Goal: Task Accomplishment & Management: Use online tool/utility

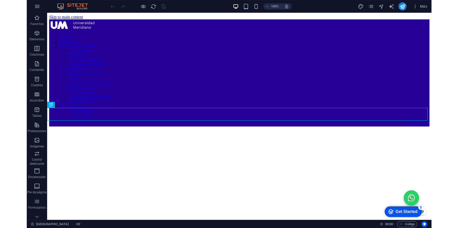
scroll to position [278, 0]
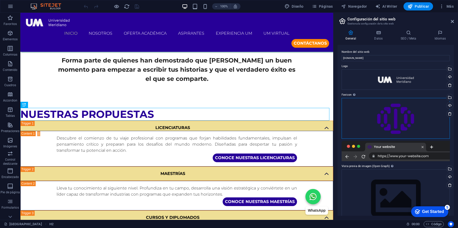
click at [403, 118] on div "Arrastra archivos aquí, haz clic para escoger archivos o selecciona archivos de…" at bounding box center [396, 118] width 108 height 41
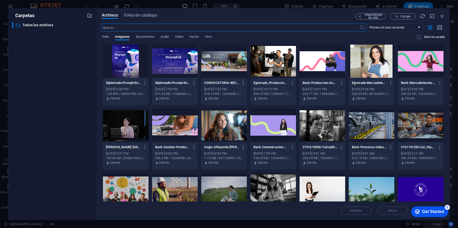
scroll to position [347, 0]
click at [104, 34] on span "Todo" at bounding box center [105, 37] width 7 height 7
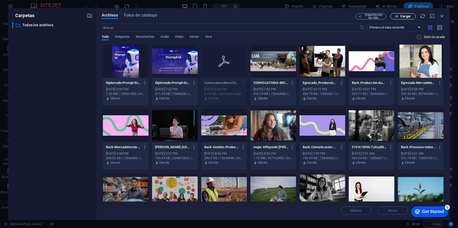
click at [405, 18] on button "Cargar" at bounding box center [402, 16] width 25 height 6
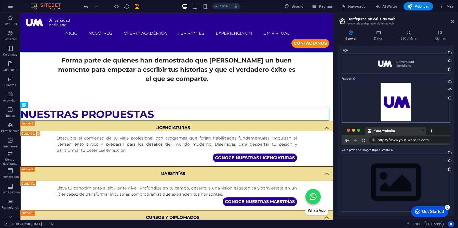
scroll to position [16, 0]
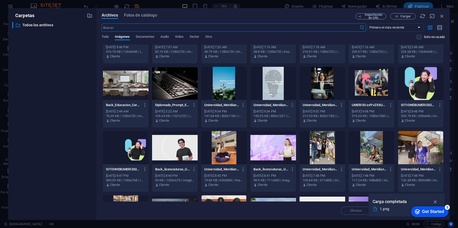
scroll to position [0, 0]
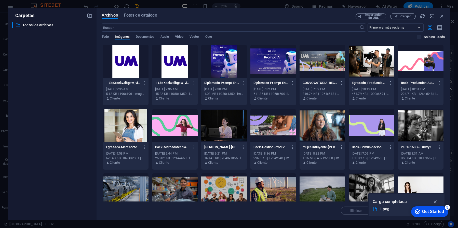
drag, startPoint x: 444, startPoint y: 51, endPoint x: 442, endPoint y: 71, distance: 20.2
click at [405, 61] on div "Archivos Fotos de catálogo Importación de URL Cargar ​ Primero el más reciente …" at bounding box center [273, 114] width 353 height 212
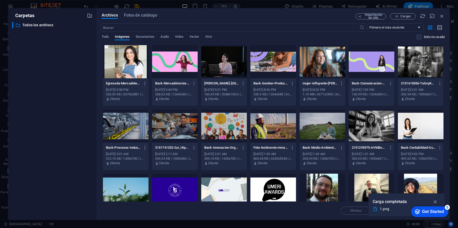
scroll to position [114, 0]
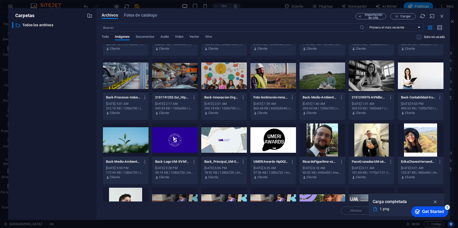
click at [177, 142] on div at bounding box center [175, 139] width 46 height 33
click at [177, 142] on div "1" at bounding box center [175, 139] width 46 height 33
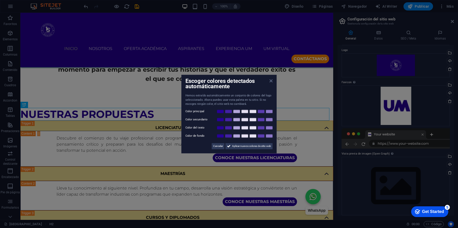
click at [272, 81] on icon at bounding box center [271, 81] width 3 height 4
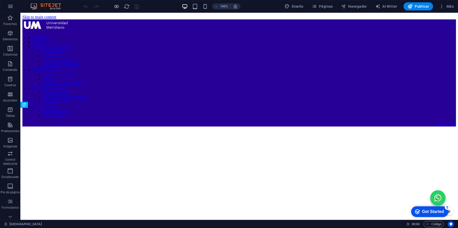
scroll to position [268, 0]
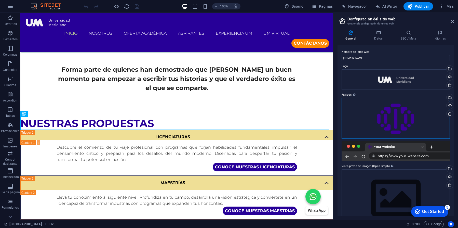
click at [411, 115] on div "Arrastra archivos aquí, haz clic para escoger archivos o selecciona archivos de…" at bounding box center [396, 118] width 108 height 41
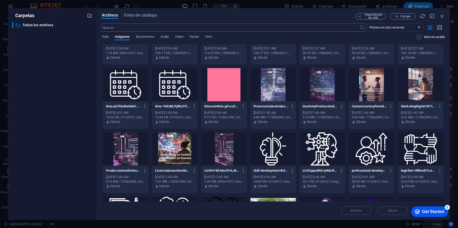
scroll to position [836, 0]
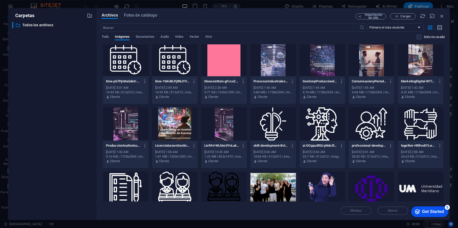
click at [412, 190] on div at bounding box center [421, 188] width 46 height 33
click at [412, 190] on div "1" at bounding box center [421, 188] width 46 height 33
click at [412, 190] on div at bounding box center [421, 188] width 46 height 33
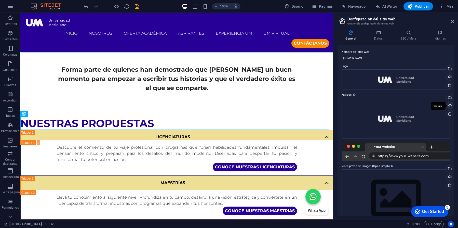
click at [0, 0] on div "Cargar" at bounding box center [0, 0] width 0 height 0
click at [0, 0] on h4 "SEO / Meta" at bounding box center [0, 0] width 0 height 0
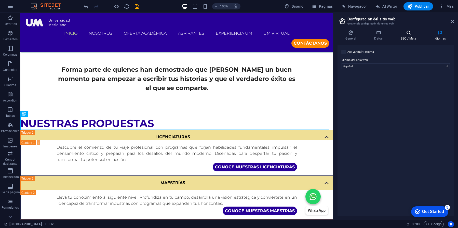
click at [411, 33] on icon at bounding box center [409, 32] width 32 height 5
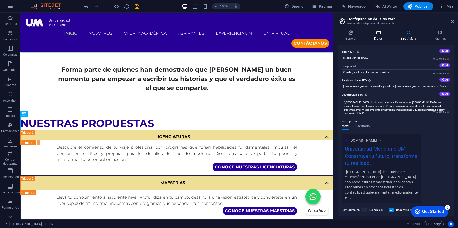
click at [384, 35] on icon at bounding box center [378, 32] width 24 height 5
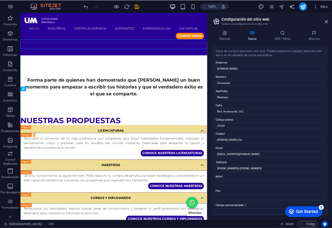
scroll to position [357, 0]
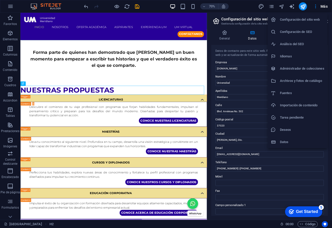
click at [6, 218] on div at bounding box center [166, 114] width 332 height 228
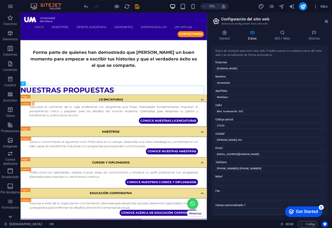
click at [11, 216] on icon at bounding box center [10, 217] width 4 height 2
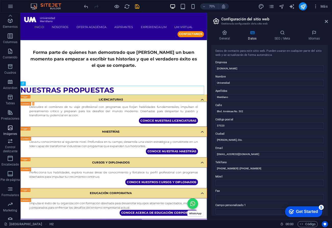
scroll to position [0, 0]
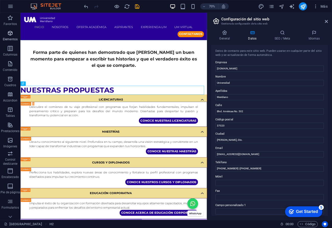
click at [8, 32] on icon "button" at bounding box center [10, 33] width 6 height 6
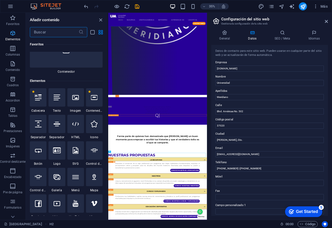
scroll to position [96, 0]
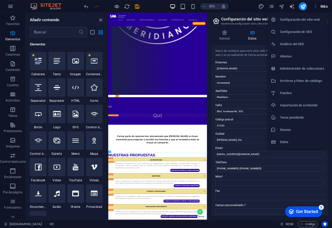
click at [312, 20] on h6 "Configuración del sitio web" at bounding box center [302, 20] width 44 height 6
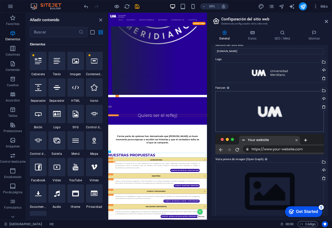
scroll to position [0, 0]
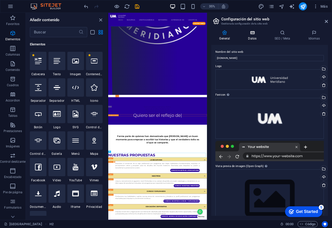
click at [255, 34] on icon at bounding box center [252, 32] width 24 height 5
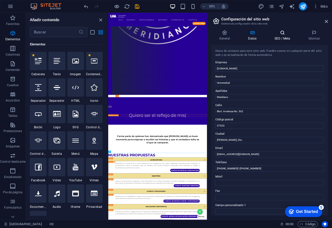
click at [286, 34] on icon at bounding box center [282, 32] width 32 height 5
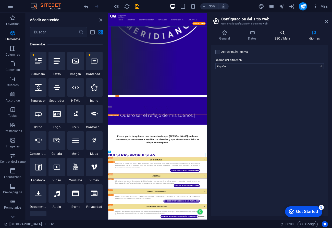
drag, startPoint x: 286, startPoint y: 36, endPoint x: 277, endPoint y: 38, distance: 9.3
click at [0, 0] on h4 "SEO / Meta" at bounding box center [0, 0] width 0 height 0
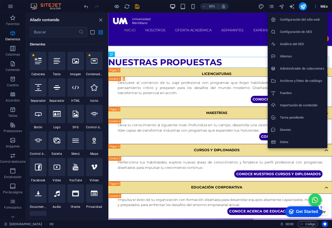
click at [306, 69] on h6 "Administrador de colecciones" at bounding box center [302, 68] width 44 height 6
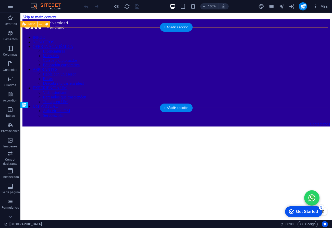
scroll to position [278, 0]
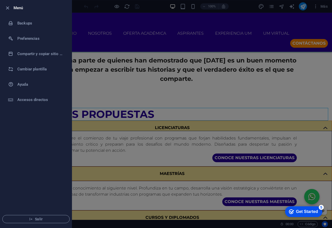
click at [0, 0] on div at bounding box center [0, 0] width 0 height 0
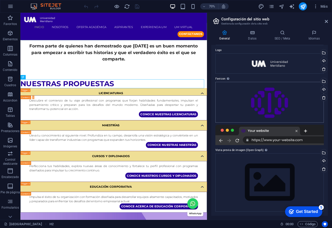
scroll to position [0, 0]
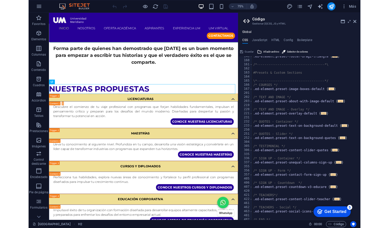
scroll to position [214, 0]
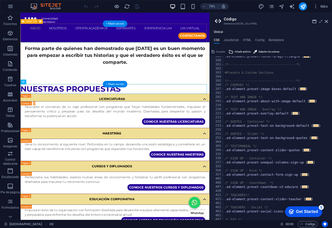
click at [228, 99] on div "Forma parte de quienes han demostrado que [PERSON_NAME] un buen momento para em…" at bounding box center [146, 67] width 252 height 81
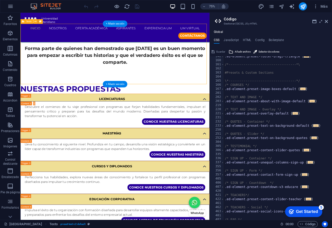
click at [228, 99] on div "Forma parte de quienes han demostrado que [PERSON_NAME] un buen momento para em…" at bounding box center [146, 67] width 252 height 81
click at [225, 61] on div "Forma parte de quienes han demostrado que [PERSON_NAME] un buen momento para em…" at bounding box center [146, 70] width 241 height 28
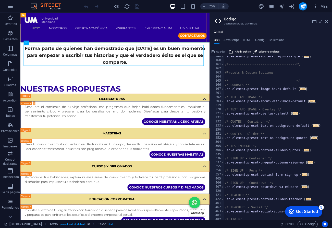
click at [222, 41] on div "INICIO NOSOTROS OFERTA ACADÉMICA Licenciaturas Maestrías Cursos y diplomados Ed…" at bounding box center [146, 32] width 252 height 39
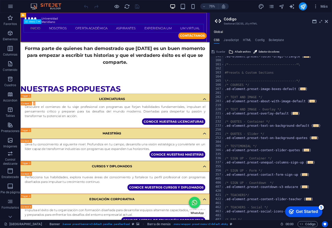
click at [218, 38] on nav "INICIO NOSOTROS OFERTA ACADÉMICA Licenciaturas Maestrías Cursos y diplomados Ed…" at bounding box center [146, 33] width 244 height 11
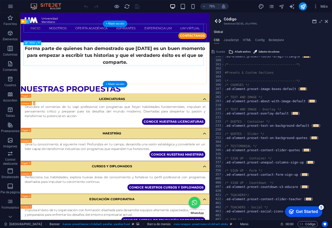
click at [194, 82] on div "Forma parte de quienes han demostrado que [PERSON_NAME] un buen momento para em…" at bounding box center [146, 70] width 241 height 28
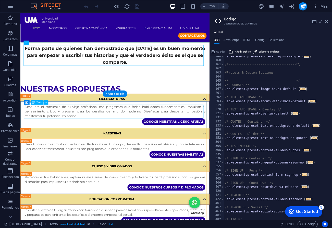
click at [203, 152] on div "Descubre el comienzo de tu viaje profesional con programas que forjan habilidad…" at bounding box center [146, 144] width 241 height 18
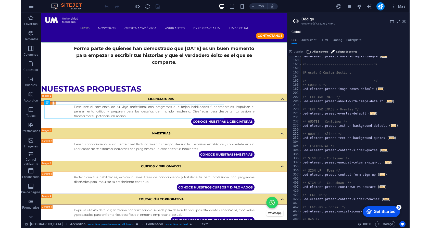
scroll to position [278, 0]
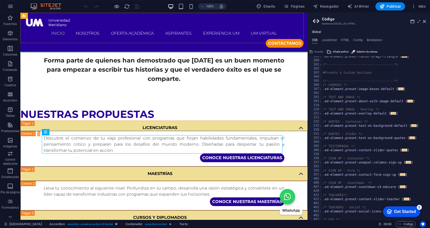
drag, startPoint x: 327, startPoint y: 50, endPoint x: 303, endPoint y: 37, distance: 27.4
drag, startPoint x: 328, startPoint y: 48, endPoint x: 237, endPoint y: 28, distance: 93.8
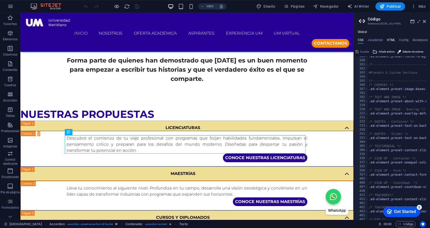
click at [331, 40] on h4 "HTML" at bounding box center [391, 41] width 8 height 6
type textarea "<a href="#main-content" class="wv-link-content button">Skip to main content</a>"
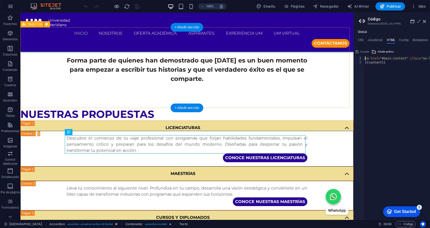
drag, startPoint x: 374, startPoint y: 52, endPoint x: 290, endPoint y: 39, distance: 85.1
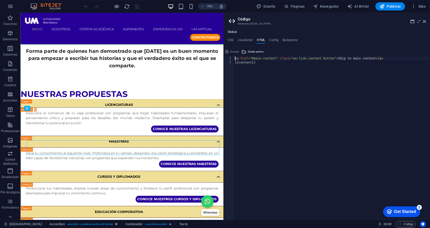
scroll to position [314, 0]
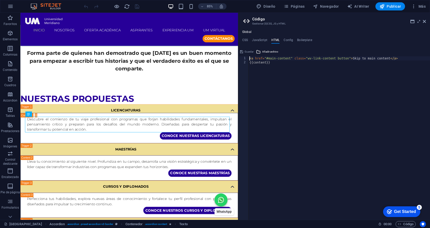
click at [238, 40] on div "Arrastra aquí para reemplazar el contenido existente. Si quieres crear un eleme…" at bounding box center [128, 116] width 217 height 207
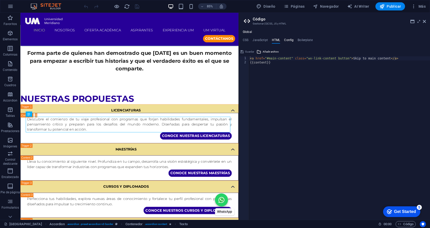
click at [291, 39] on h4 "Config" at bounding box center [288, 41] width 9 height 6
type textarea "$color-background: #ffffff;"
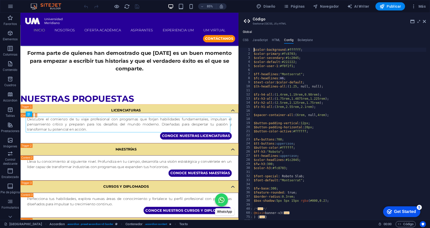
scroll to position [0, 0]
click at [275, 38] on h4 "HTML" at bounding box center [276, 41] width 8 height 6
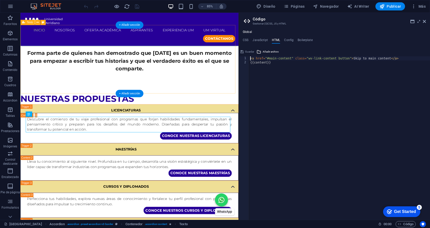
click at [81, 102] on div "Forma parte de quienes han demostrado que [PERSON_NAME] un buen momento para em…" at bounding box center [148, 67] width 256 height 81
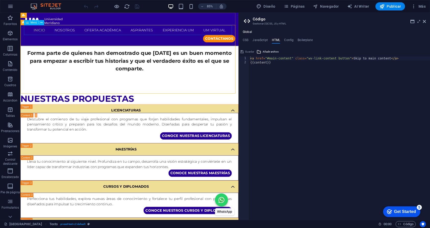
click at [44, 33] on nav "INICIO NOSOTROS OFERTA ACADÉMICA Licenciaturas Maestrías Cursos y diplomados Ed…" at bounding box center [148, 33] width 248 height 11
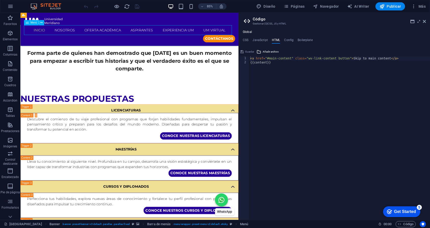
click at [43, 33] on nav "INICIO NOSOTROS OFERTA ACADÉMICA Licenciaturas Maestrías Cursos y diplomados Ed…" at bounding box center [148, 33] width 248 height 11
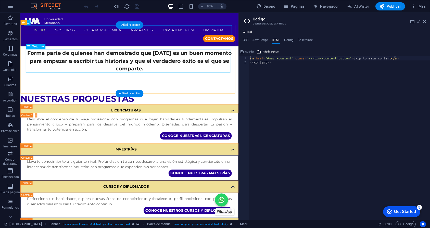
click at [50, 65] on div "Forma parte de quienes han demostrado que [PERSON_NAME] un buen momento para em…" at bounding box center [148, 70] width 241 height 28
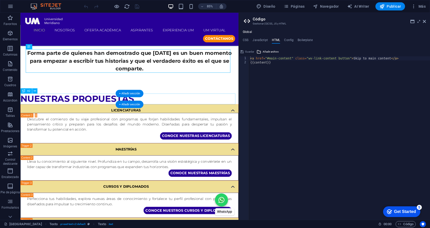
click at [89, 124] on div "LICENCIATURAS" at bounding box center [148, 128] width 256 height 14
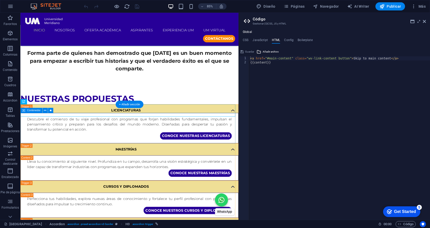
click at [110, 163] on div "Descubre el comienzo de tu viaje profesional con programas que forjan habilidad…" at bounding box center [148, 149] width 256 height 36
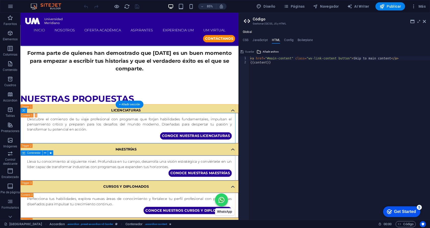
click at [132, 185] on div "Lleva tu conocimiento al siguiente nivel. Profundiza en tu campo, desarrolla un…" at bounding box center [148, 196] width 256 height 30
click at [151, 171] on div "MAESTRÍAS" at bounding box center [148, 173] width 256 height 14
click at [187, 145] on div "Descubre el comienzo de tu viaje profesional con programas que forjan habilidad…" at bounding box center [148, 144] width 241 height 18
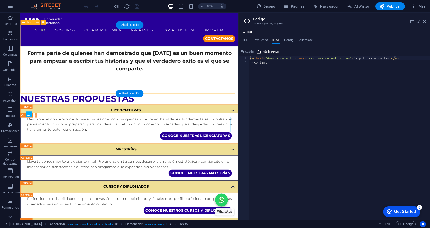
click at [213, 94] on div "Forma parte de quienes han demostrado que [PERSON_NAME] un buen momento para em…" at bounding box center [148, 67] width 256 height 81
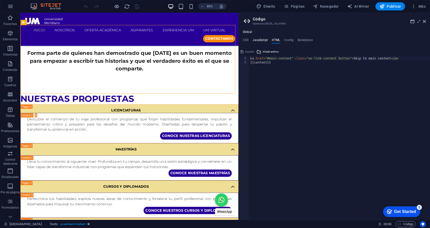
click at [261, 38] on h4 "JavaScript" at bounding box center [259, 41] width 15 height 6
type textarea "/* JS for preset "Menu V2" */"
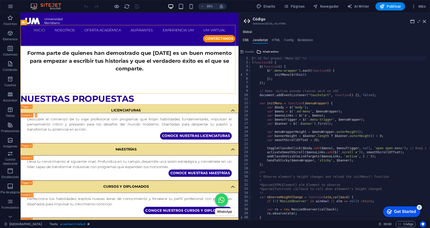
click at [248, 41] on h4 "CSS" at bounding box center [246, 41] width 6 height 6
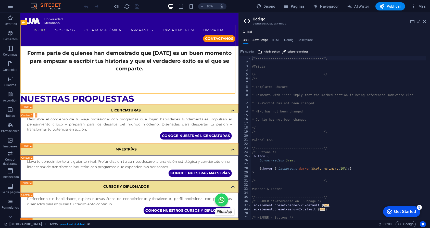
click at [258, 39] on h4 "JavaScript" at bounding box center [259, 41] width 15 height 6
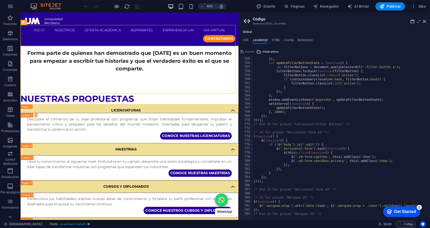
scroll to position [3074, 0]
click at [273, 40] on h4 "HTML" at bounding box center [276, 41] width 8 height 6
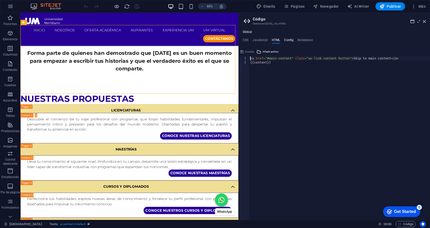
click at [291, 38] on h4 "Config" at bounding box center [288, 41] width 9 height 6
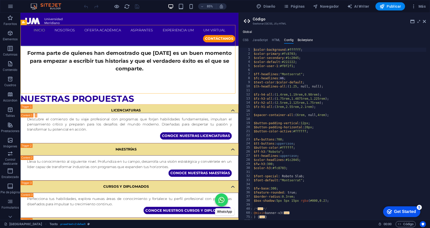
click at [303, 39] on h4 "Boilerplate" at bounding box center [304, 41] width 15 height 6
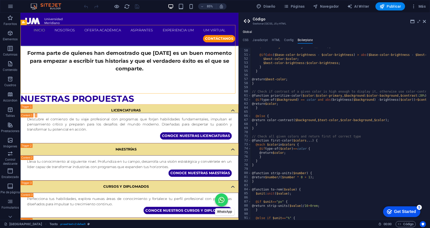
scroll to position [273, 0]
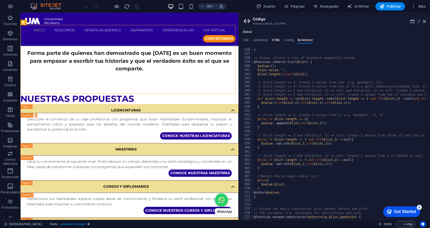
click at [273, 38] on h4 "HTML" at bounding box center [276, 41] width 8 height 6
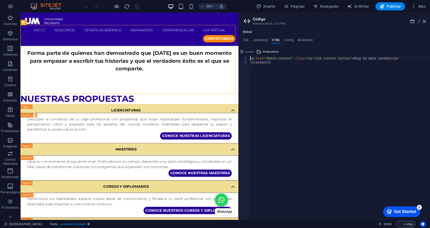
click at [275, 63] on div "< a href = "#main-content" class = "wv-link-content button" > Skip to main cont…" at bounding box center [339, 140] width 181 height 168
type textarea "{{content}}"
paste textarea "<!-- End Google Tag Manager -->"
type textarea "<!-- End Google Tag Manager -->"
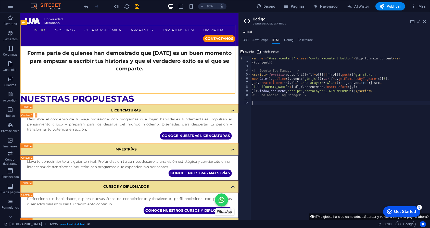
paste textarea "<!-- End Google Tag Manager (noscript) -->"
type textarea "<!-- End Google Tag Manager (noscript) -->"
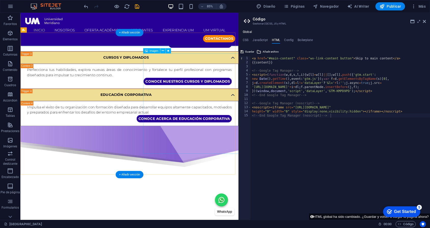
scroll to position [350, 0]
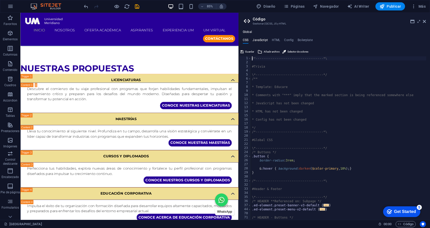
click at [264, 41] on h4 "JavaScript" at bounding box center [259, 41] width 15 height 6
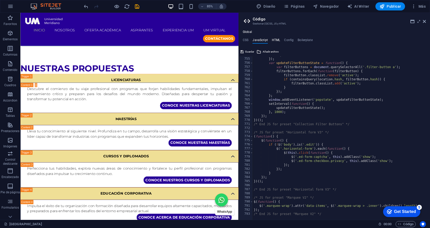
click at [272, 39] on h4 "HTML" at bounding box center [276, 41] width 8 height 6
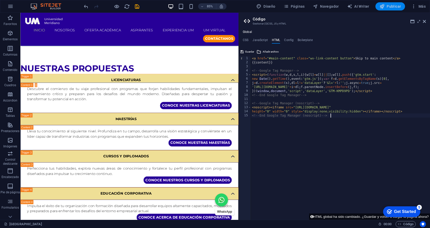
click at [331, 5] on span "Publicar" at bounding box center [390, 6] width 22 height 5
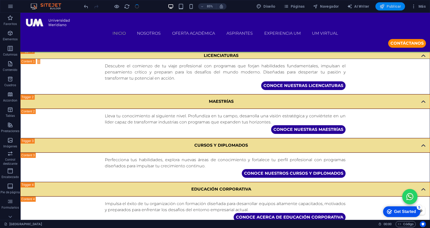
scroll to position [313, 0]
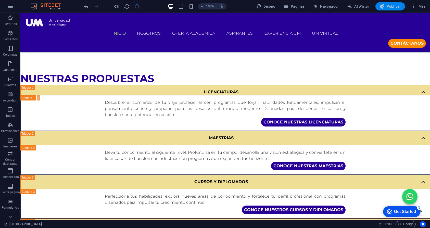
click at [331, 7] on span "Publicar" at bounding box center [390, 6] width 22 height 5
click at [331, 4] on span "Publicar" at bounding box center [390, 6] width 22 height 5
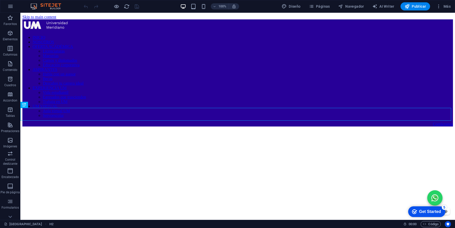
scroll to position [278, 0]
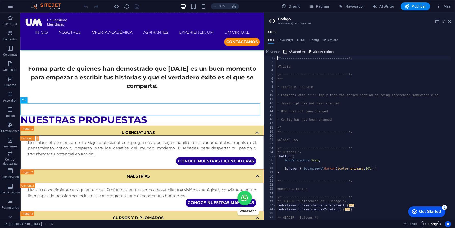
scroll to position [288, 0]
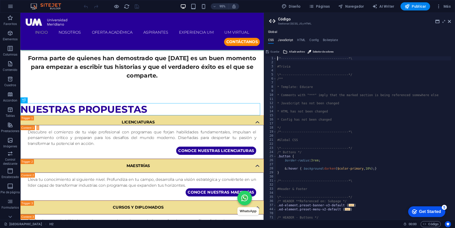
click at [284, 38] on h4 "JavaScript" at bounding box center [285, 41] width 15 height 6
type textarea "/* JS for preset "Menu V2" */"
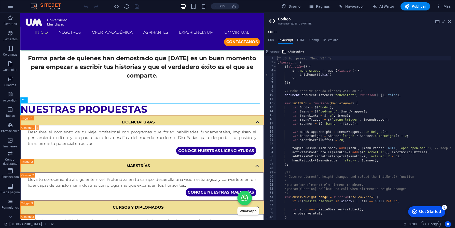
click at [295, 38] on div "Global CSS JavaScript HTML Config Boilerplate /*-------------------------------…" at bounding box center [359, 125] width 191 height 190
click at [298, 40] on h4 "HTML" at bounding box center [301, 41] width 8 height 6
type textarea "<a href="#main-content" class="wv-link-content button">Skip to main content</a>"
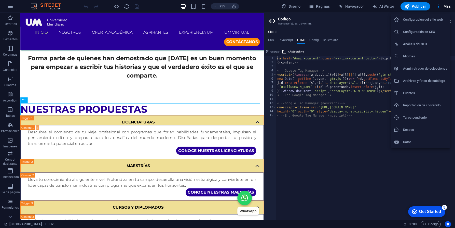
click at [429, 21] on h6 "Configuración del sitio web" at bounding box center [425, 20] width 44 height 6
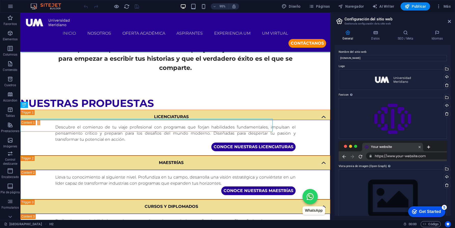
scroll to position [278, 0]
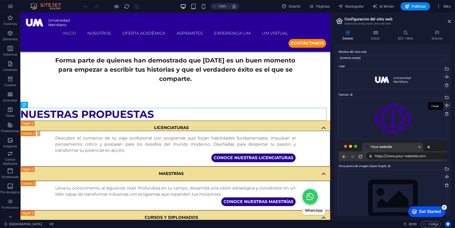
click at [429, 106] on div "Cargar" at bounding box center [447, 106] width 8 height 8
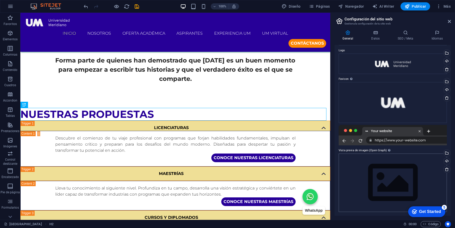
scroll to position [16, 0]
click at [391, 180] on div "Arrastra archivos aquí, haz clic para escoger archivos o selecciona archivos de…" at bounding box center [393, 182] width 108 height 58
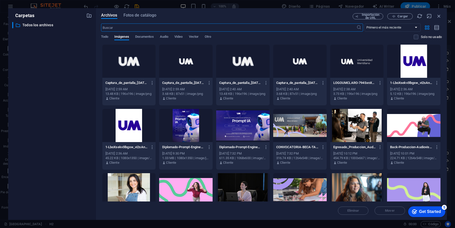
scroll to position [366, 0]
click at [355, 63] on div at bounding box center [358, 61] width 54 height 33
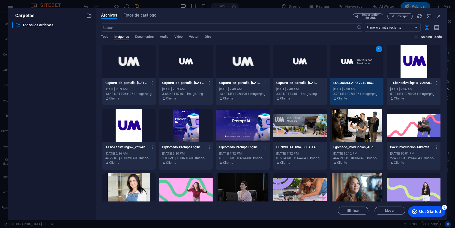
click at [355, 63] on div "1" at bounding box center [358, 61] width 54 height 33
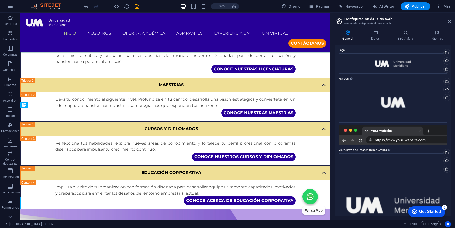
scroll to position [278, 0]
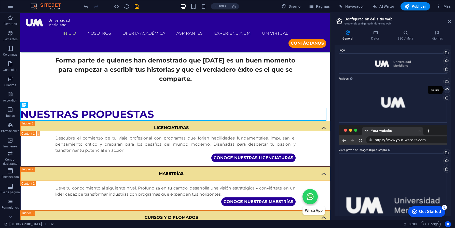
click at [429, 88] on div "Cargar" at bounding box center [447, 90] width 8 height 8
click at [429, 82] on div "Selecciona archivos del administrador de archivos, de la galería de fotos o car…" at bounding box center [447, 82] width 8 height 8
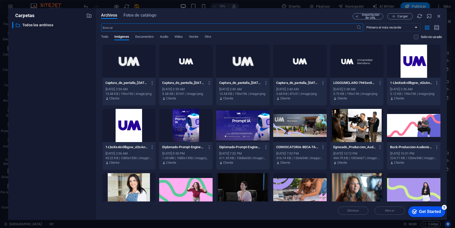
click at [194, 65] on div at bounding box center [186, 61] width 54 height 33
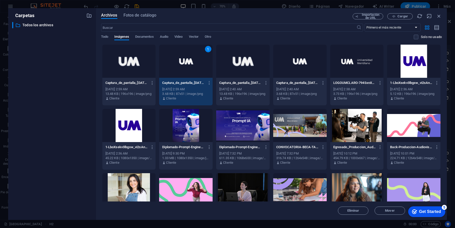
click at [194, 65] on div "1" at bounding box center [186, 61] width 54 height 33
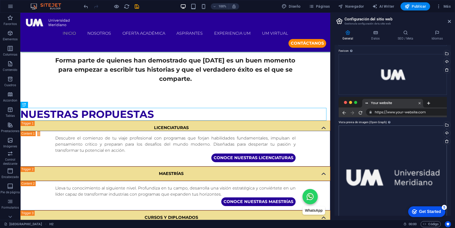
scroll to position [0, 0]
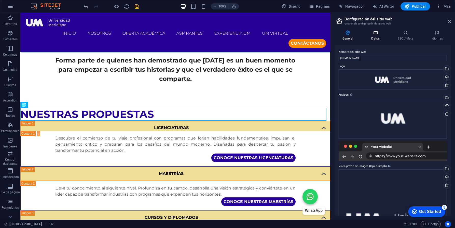
click at [377, 36] on h4 "Datos" at bounding box center [377, 35] width 27 height 11
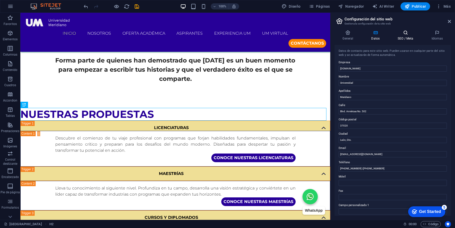
click at [402, 33] on icon at bounding box center [406, 32] width 32 height 5
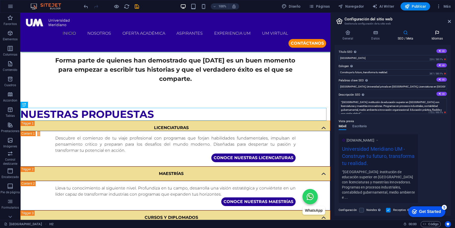
click at [429, 36] on h4 "Idiomas" at bounding box center [438, 35] width 28 height 11
